Goal: Check status: Check status

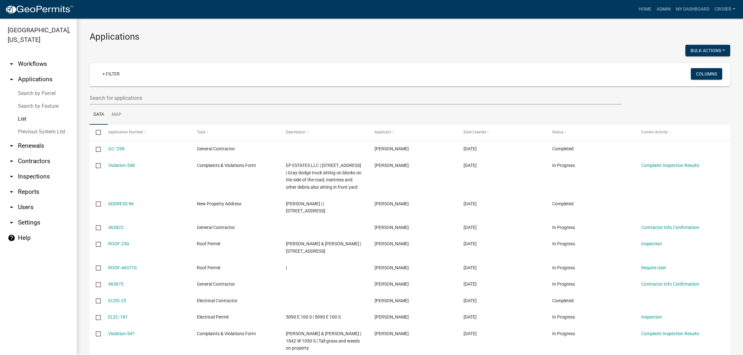
select select "3: 100"
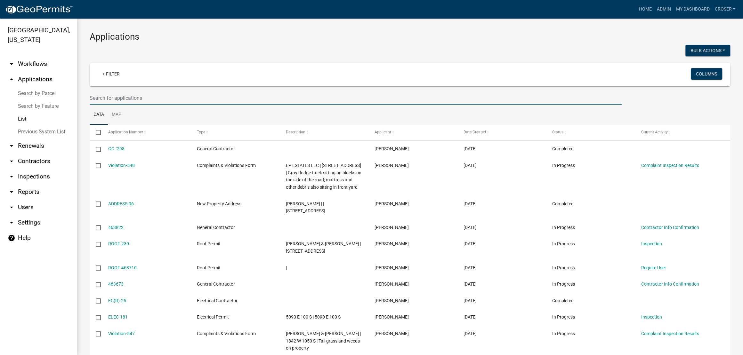
click at [161, 105] on input "text" at bounding box center [356, 98] width 532 height 13
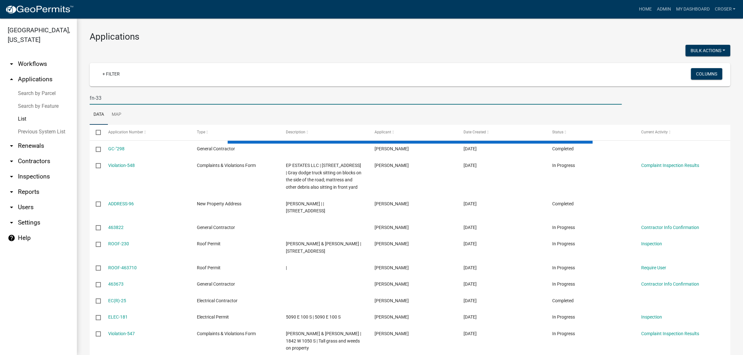
click at [184, 58] on div at bounding box center [247, 51] width 325 height 13
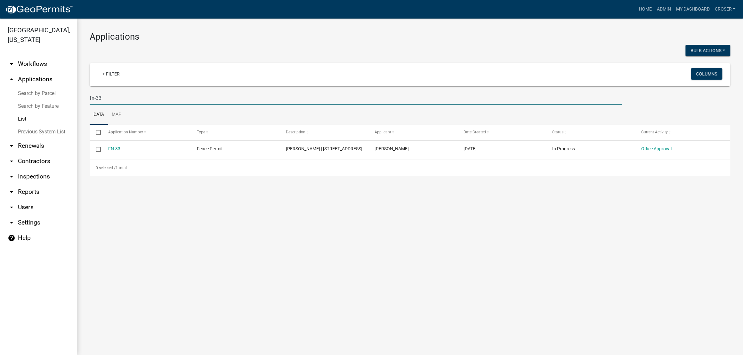
drag, startPoint x: 117, startPoint y: 114, endPoint x: 95, endPoint y: 111, distance: 22.2
click at [95, 105] on input "fn-33" at bounding box center [356, 98] width 532 height 13
type input "f"
click at [169, 52] on div at bounding box center [247, 51] width 325 height 13
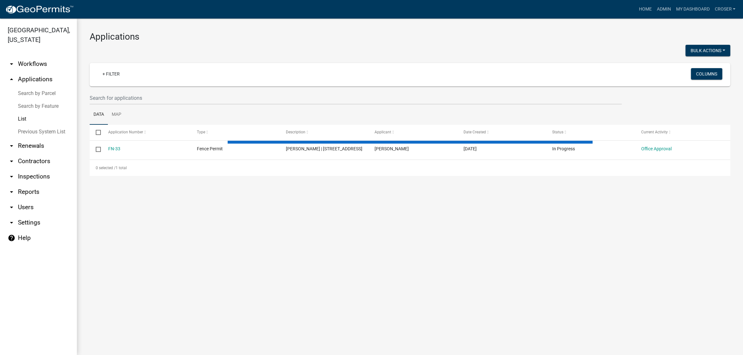
select select "3: 100"
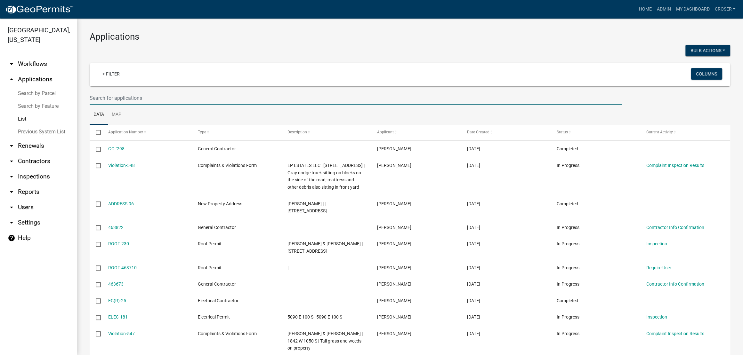
click at [189, 105] on input "text" at bounding box center [356, 98] width 532 height 13
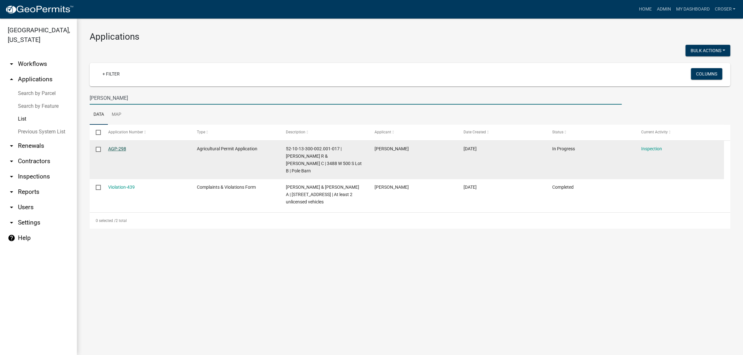
type input "[PERSON_NAME]"
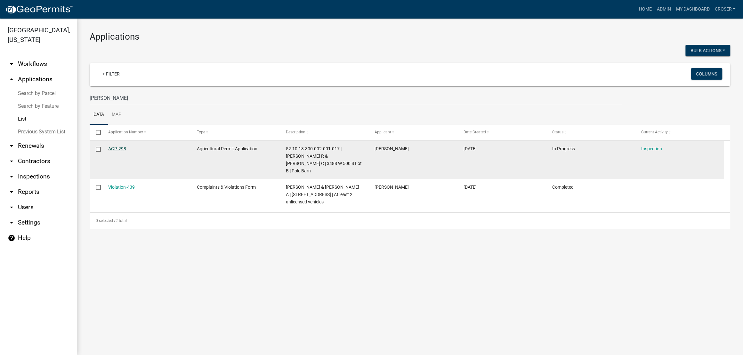
click at [125, 151] on link "AGP-298" at bounding box center [117, 148] width 18 height 5
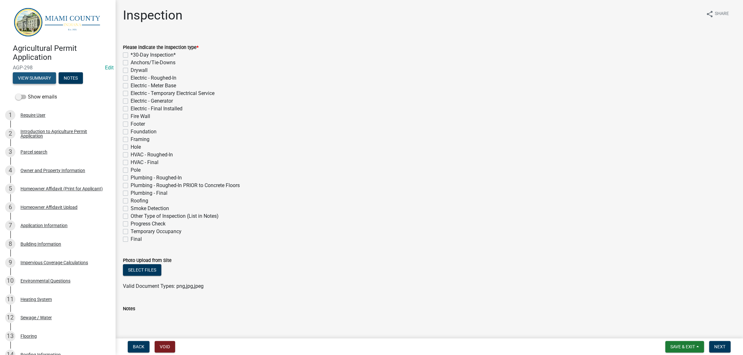
click at [38, 84] on button "View Summary" at bounding box center [34, 78] width 43 height 12
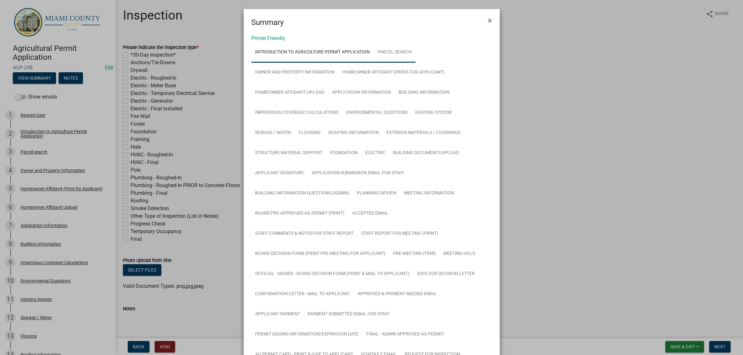
click at [416, 59] on link "Parcel search" at bounding box center [395, 52] width 42 height 20
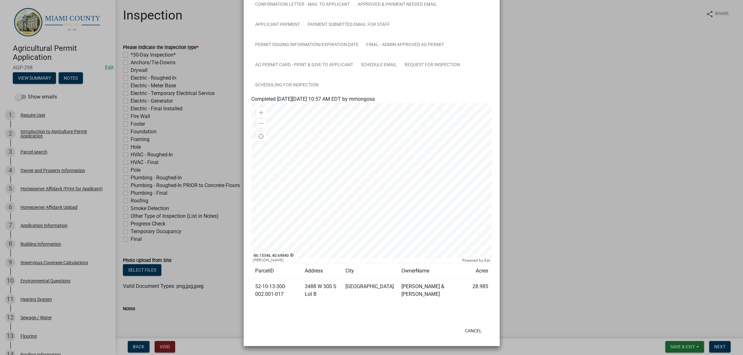
scroll to position [525, 0]
drag, startPoint x: 288, startPoint y: 287, endPoint x: 255, endPoint y: 280, distance: 33.8
click at [254, 280] on td "52-10-13-300-002.001-017" at bounding box center [276, 290] width 50 height 23
copy td "52-10-13-300-002.001-017"
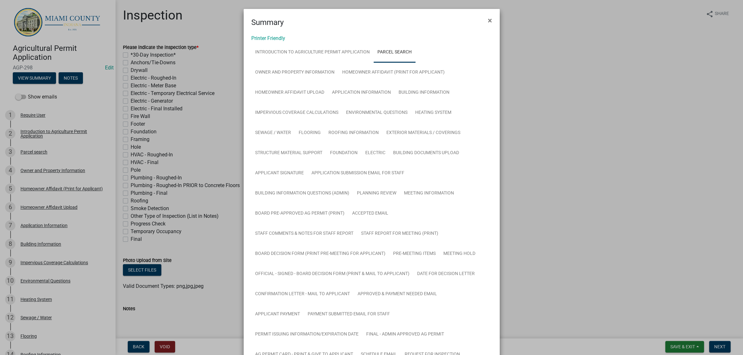
scroll to position [0, 0]
drag, startPoint x: 368, startPoint y: 67, endPoint x: 360, endPoint y: 77, distance: 13.2
click at [368, 63] on link "Introduction to Agriculture Permit Application" at bounding box center [312, 52] width 122 height 20
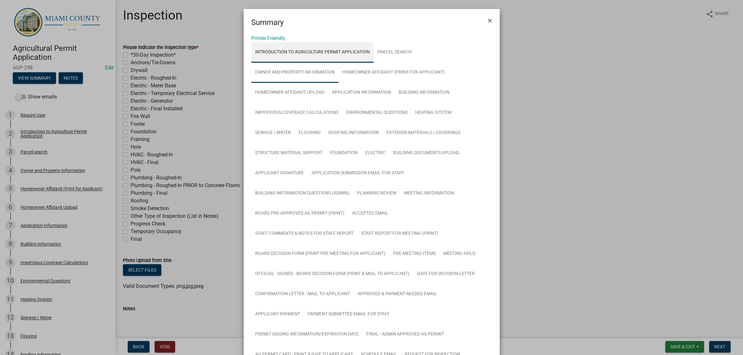
click at [339, 83] on link "Owner and Property Information" at bounding box center [294, 72] width 87 height 20
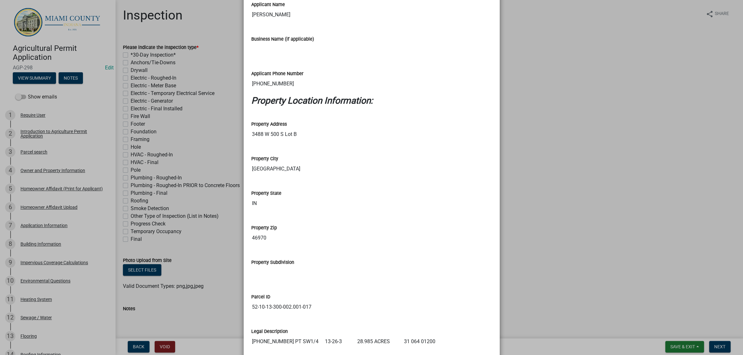
scroll to position [401, 0]
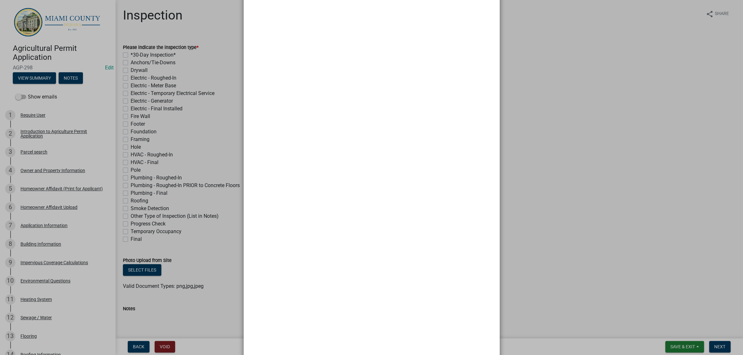
scroll to position [325, 0]
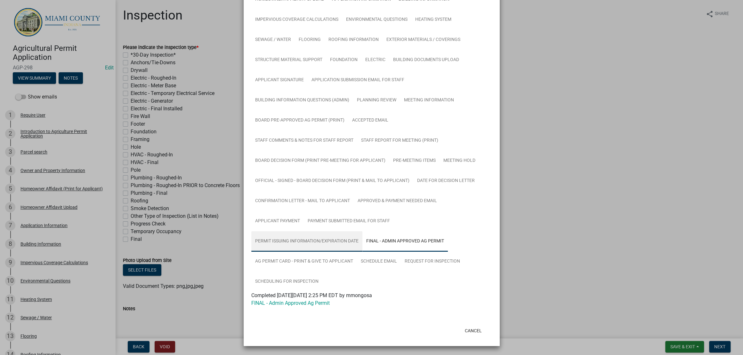
click at [343, 232] on link "Permit Issuing Information/Expiration Date" at bounding box center [306, 242] width 111 height 20
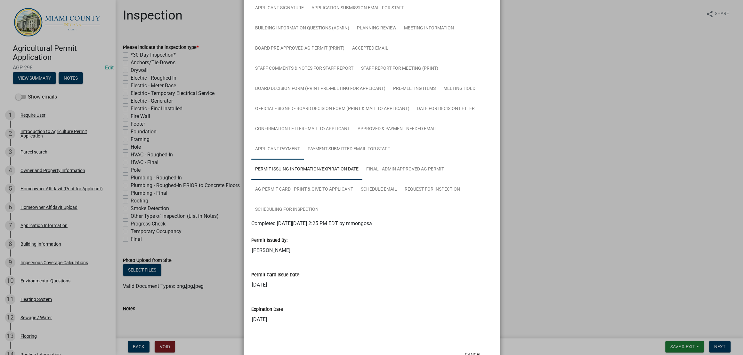
scroll to position [165, 0]
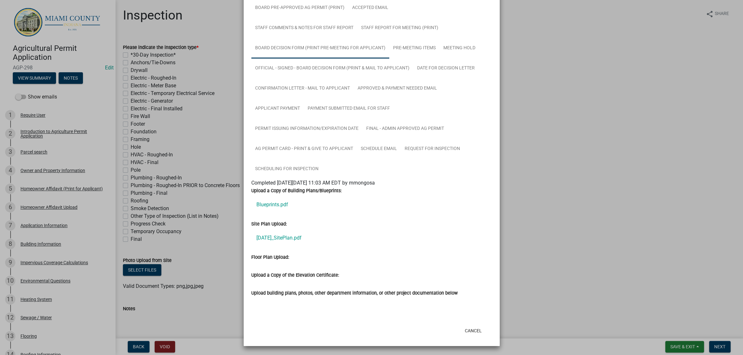
scroll to position [469, 0]
click at [299, 231] on link "[DATE]_SitePlan.pdf" at bounding box center [371, 238] width 241 height 15
click at [368, 213] on link "Blueprints.pdf" at bounding box center [371, 204] width 241 height 15
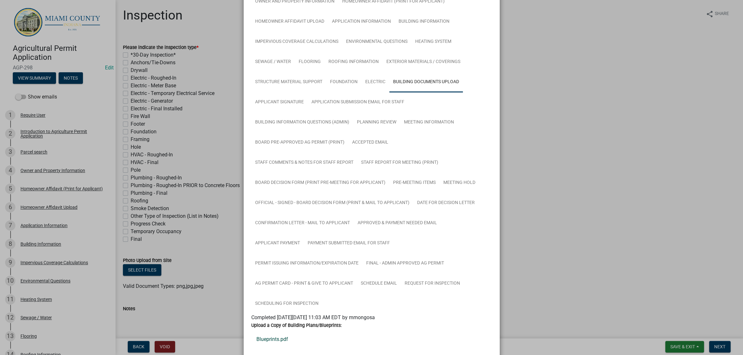
scroll to position [0, 0]
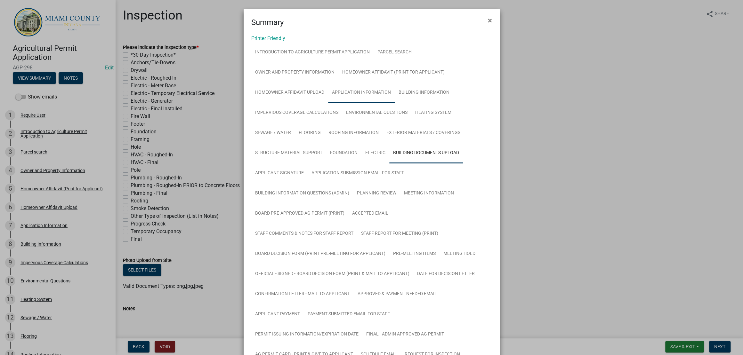
click at [328, 103] on link "Application Information" at bounding box center [361, 93] width 67 height 20
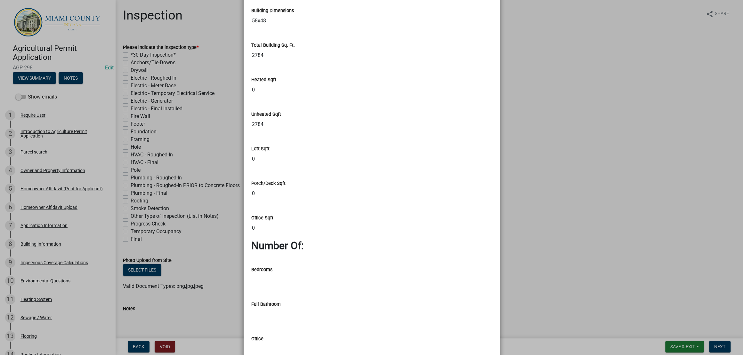
scroll to position [429, 0]
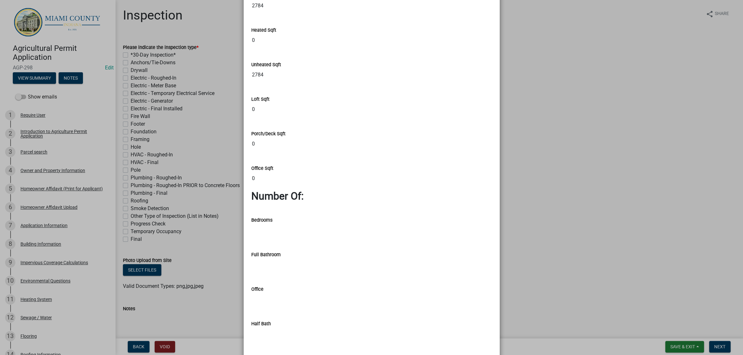
scroll to position [480, 0]
drag, startPoint x: 297, startPoint y: 110, endPoint x: 337, endPoint y: 114, distance: 39.9
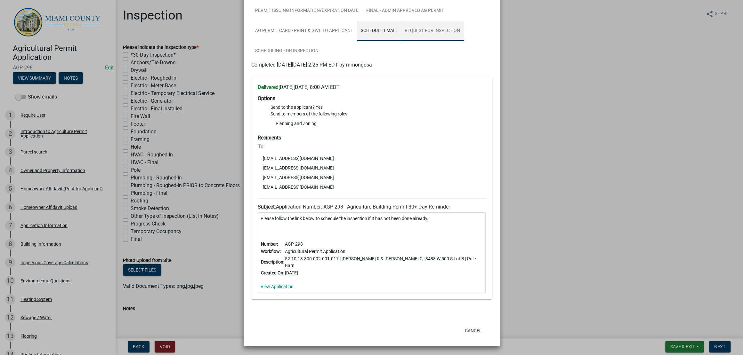
click at [401, 41] on link "Request for Inspection" at bounding box center [432, 31] width 63 height 20
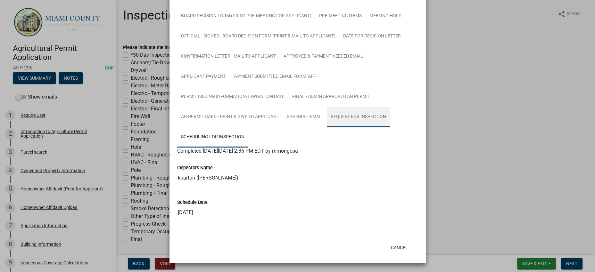
click at [327, 118] on link "Request for Inspection" at bounding box center [358, 117] width 63 height 20
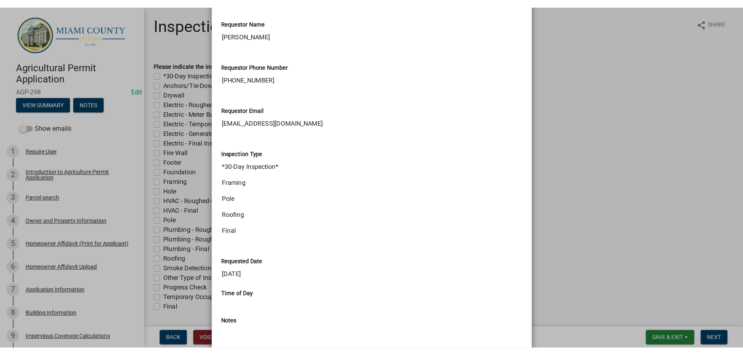
scroll to position [391, 0]
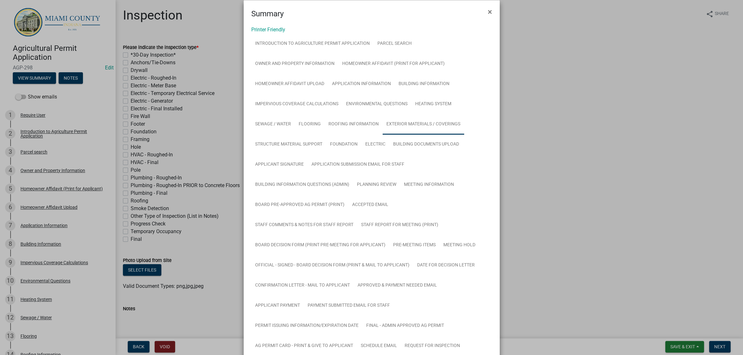
scroll to position [0, 0]
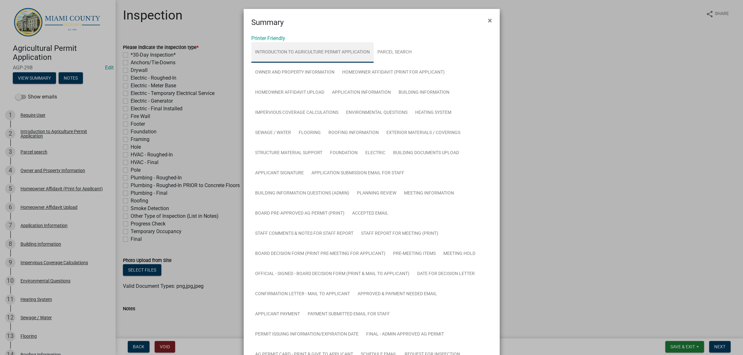
click at [314, 63] on link "Introduction to Agriculture Permit Application" at bounding box center [312, 52] width 122 height 20
click at [416, 59] on link "Parcel search" at bounding box center [395, 52] width 42 height 20
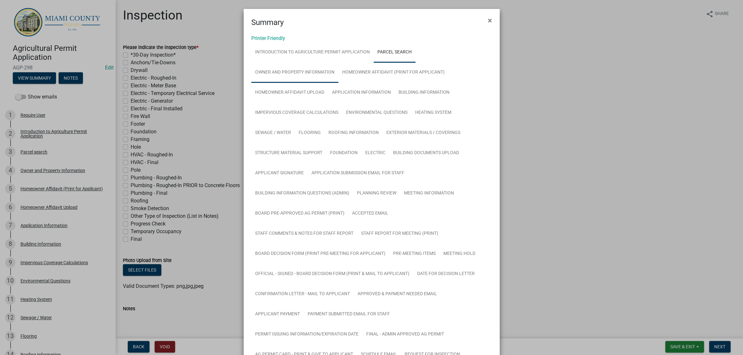
click at [329, 83] on link "Owner and Property Information" at bounding box center [294, 72] width 87 height 20
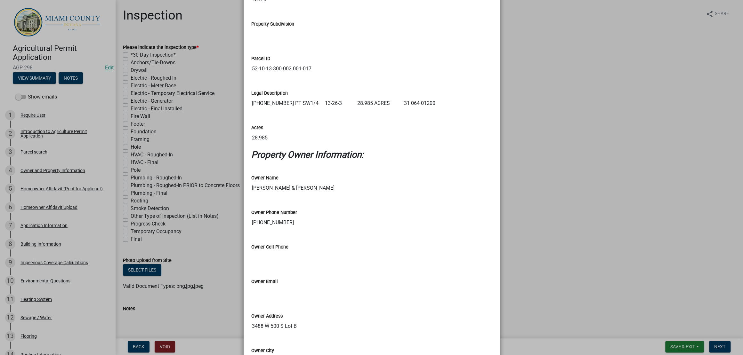
scroll to position [640, 0]
click at [545, 201] on ngb-modal-window "Summary × Printer Friendly Introduction to Agriculture Permit Application Parce…" at bounding box center [371, 177] width 743 height 355
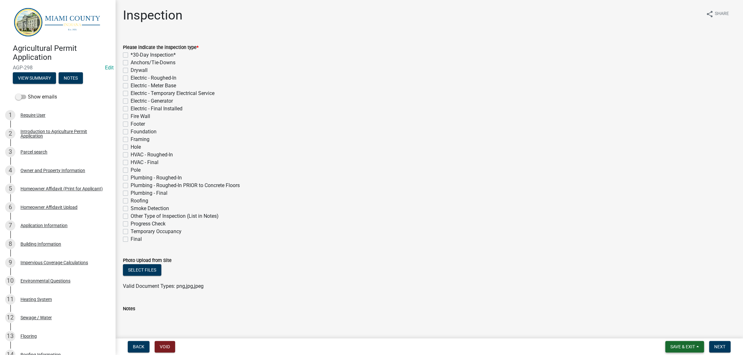
click at [674, 346] on span "Save & Exit" at bounding box center [683, 347] width 25 height 5
click at [674, 331] on button "Save & Exit" at bounding box center [678, 327] width 51 height 15
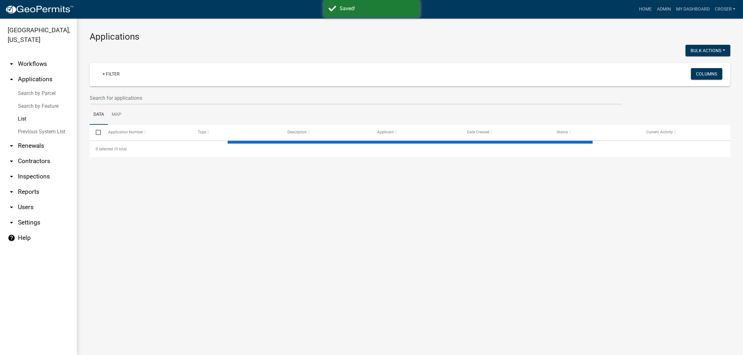
select select "3: 100"
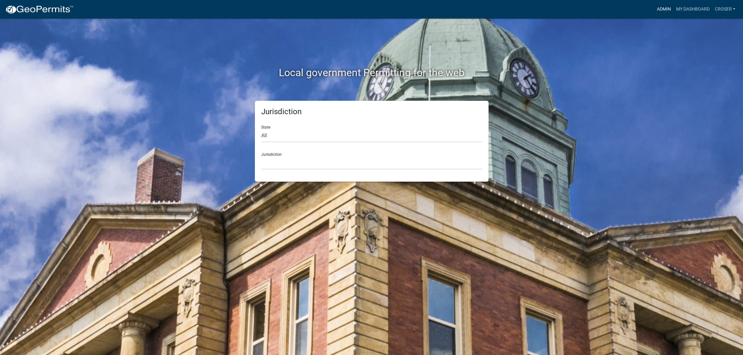
click at [654, 12] on link "Admin" at bounding box center [663, 9] width 19 height 12
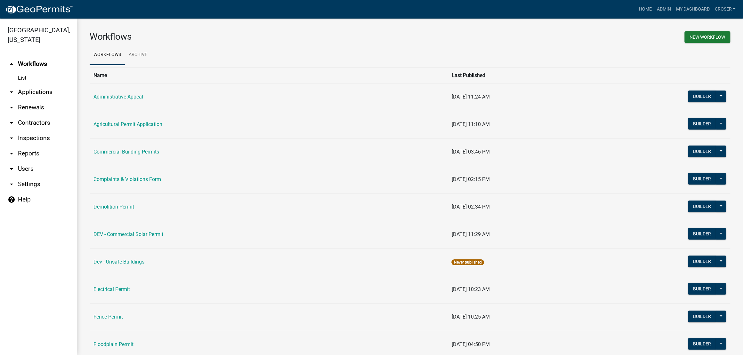
click at [53, 100] on link "arrow_drop_down Applications" at bounding box center [38, 92] width 77 height 15
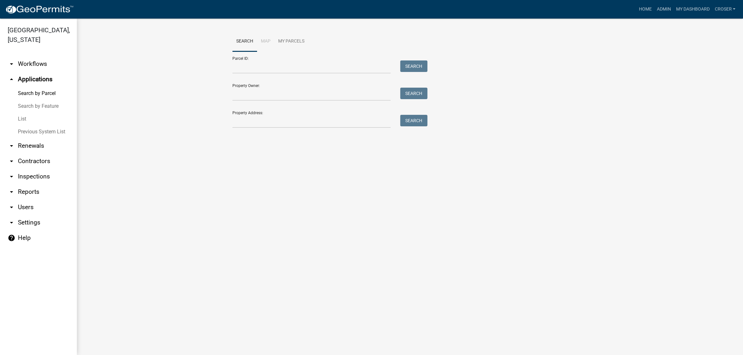
click at [29, 126] on link "List" at bounding box center [38, 119] width 77 height 13
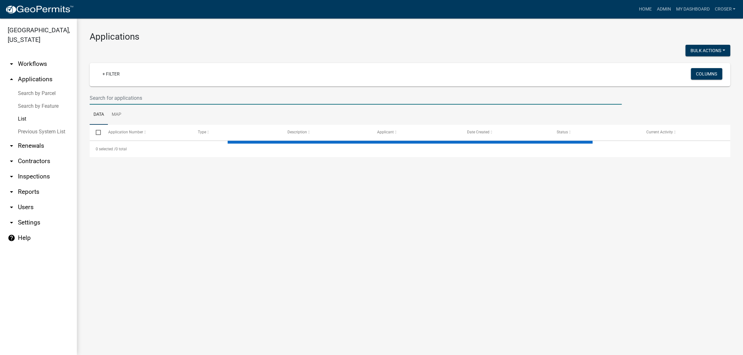
click at [148, 105] on input "text" at bounding box center [356, 98] width 532 height 13
select select "3: 100"
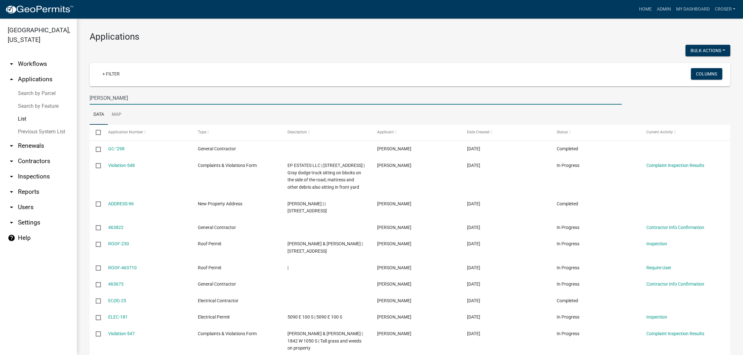
type input "mills"
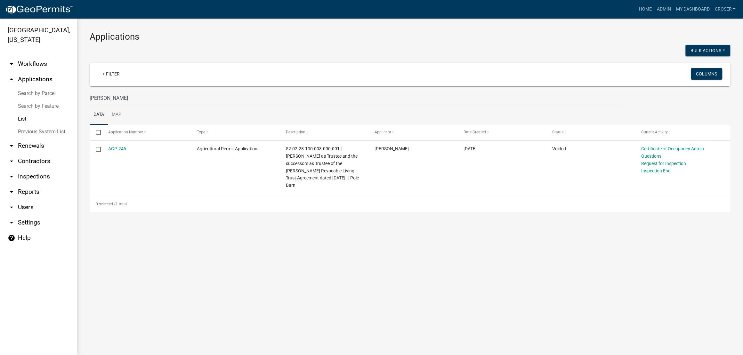
click at [335, 225] on div "Applications Bulk Actions Void + Filter Columns mills Data Map Select Applicati…" at bounding box center [410, 122] width 666 height 207
click at [379, 225] on div "Applications Bulk Actions Void + Filter Columns mills Data Map Select Applicati…" at bounding box center [410, 122] width 666 height 207
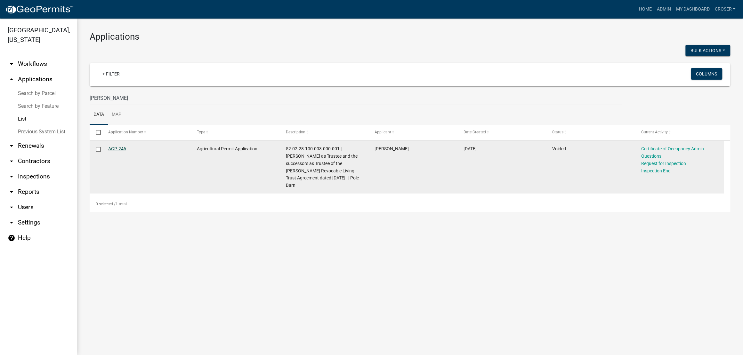
click at [123, 151] on link "AGP-246" at bounding box center [117, 148] width 18 height 5
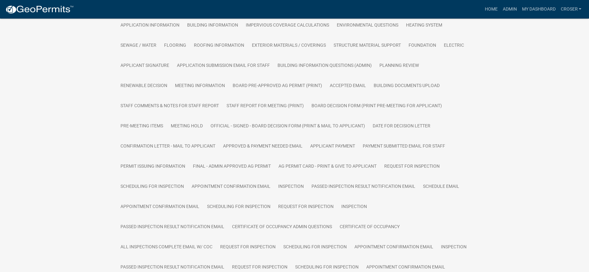
scroll to position [159, 0]
click at [281, 15] on link "Parcel search" at bounding box center [260, 5] width 42 height 20
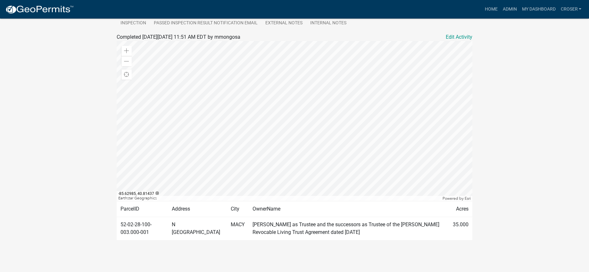
scroll to position [683, 0]
drag, startPoint x: 160, startPoint y: 216, endPoint x: 120, endPoint y: 209, distance: 40.7
click at [120, 217] on td "52-02-28-100-003.000-001" at bounding box center [142, 228] width 51 height 23
copy td "52-02-28-100-003.000-001"
